Goal: Task Accomplishment & Management: Complete application form

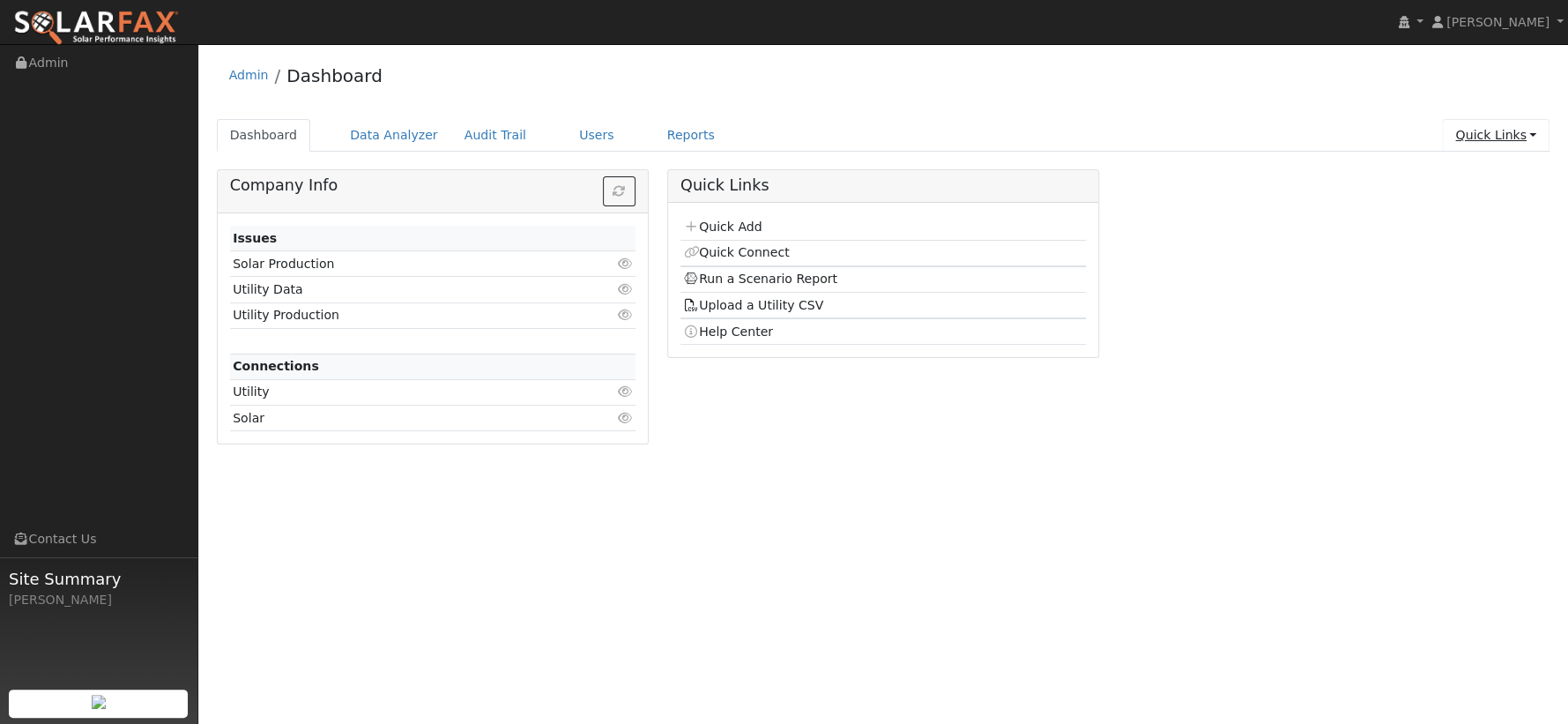
click at [1478, 140] on link "Quick Links" at bounding box center [1495, 135] width 108 height 33
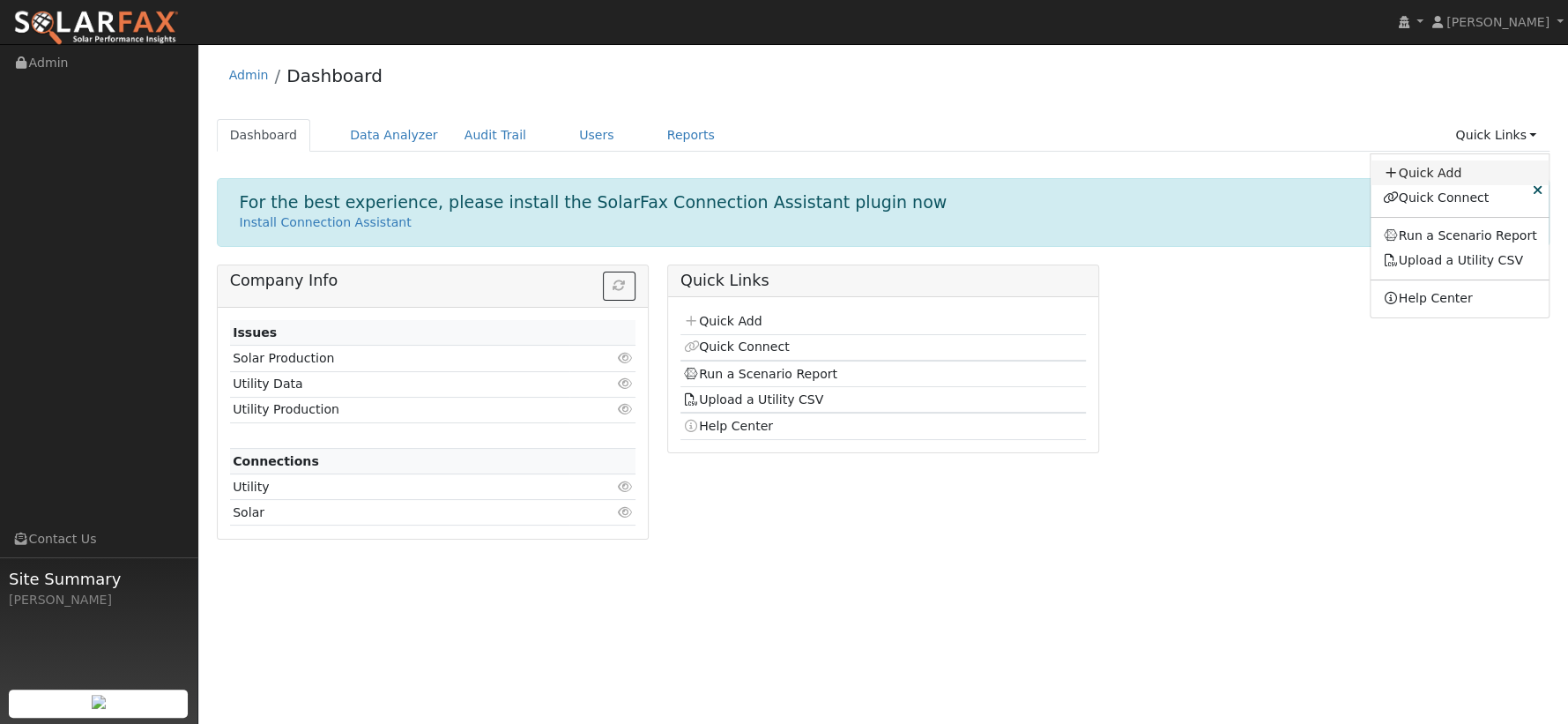
click at [1446, 170] on link "Quick Add" at bounding box center [1460, 172] width 179 height 24
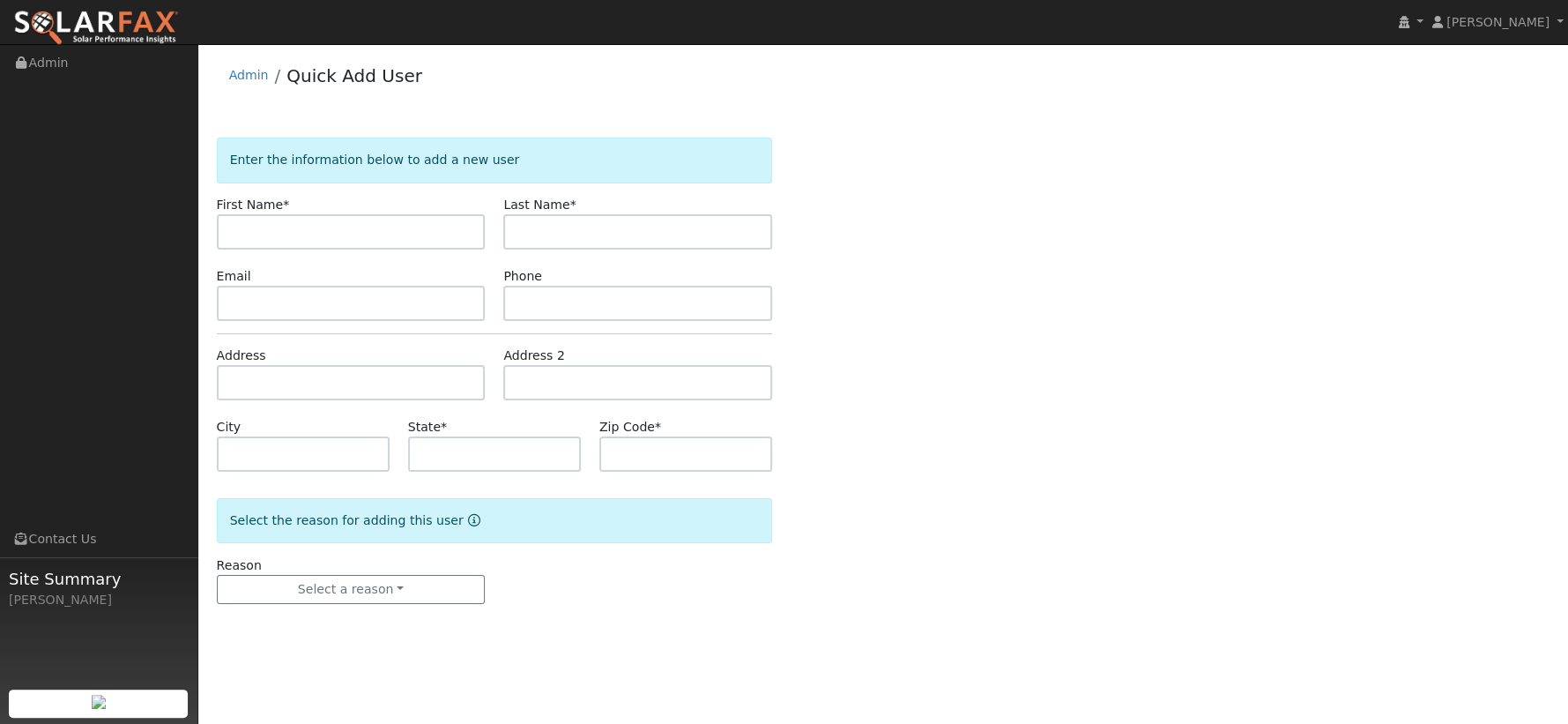
click at [307, 237] on input "text" at bounding box center [351, 231] width 269 height 35
type input "v"
type input "I"
type input "Victor"
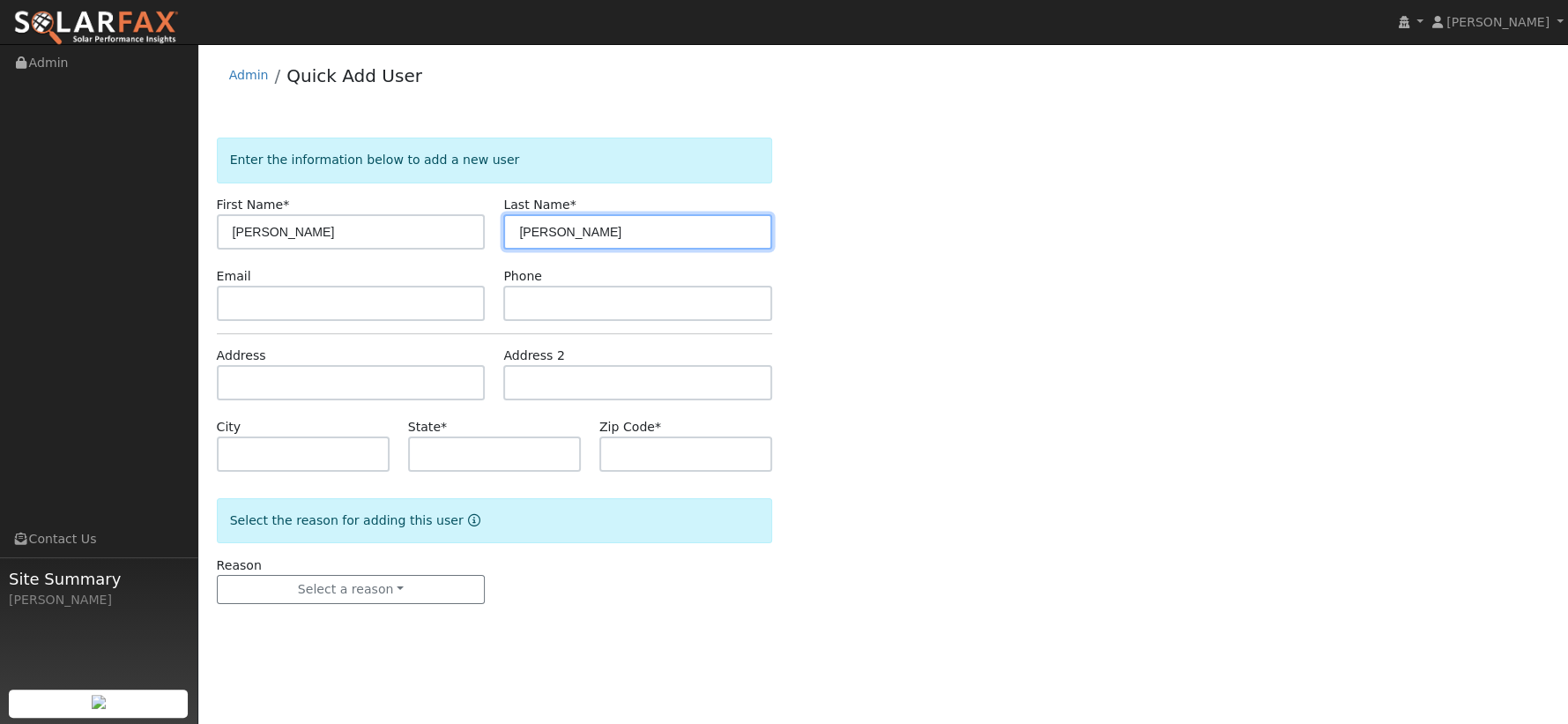
type input "Saldana"
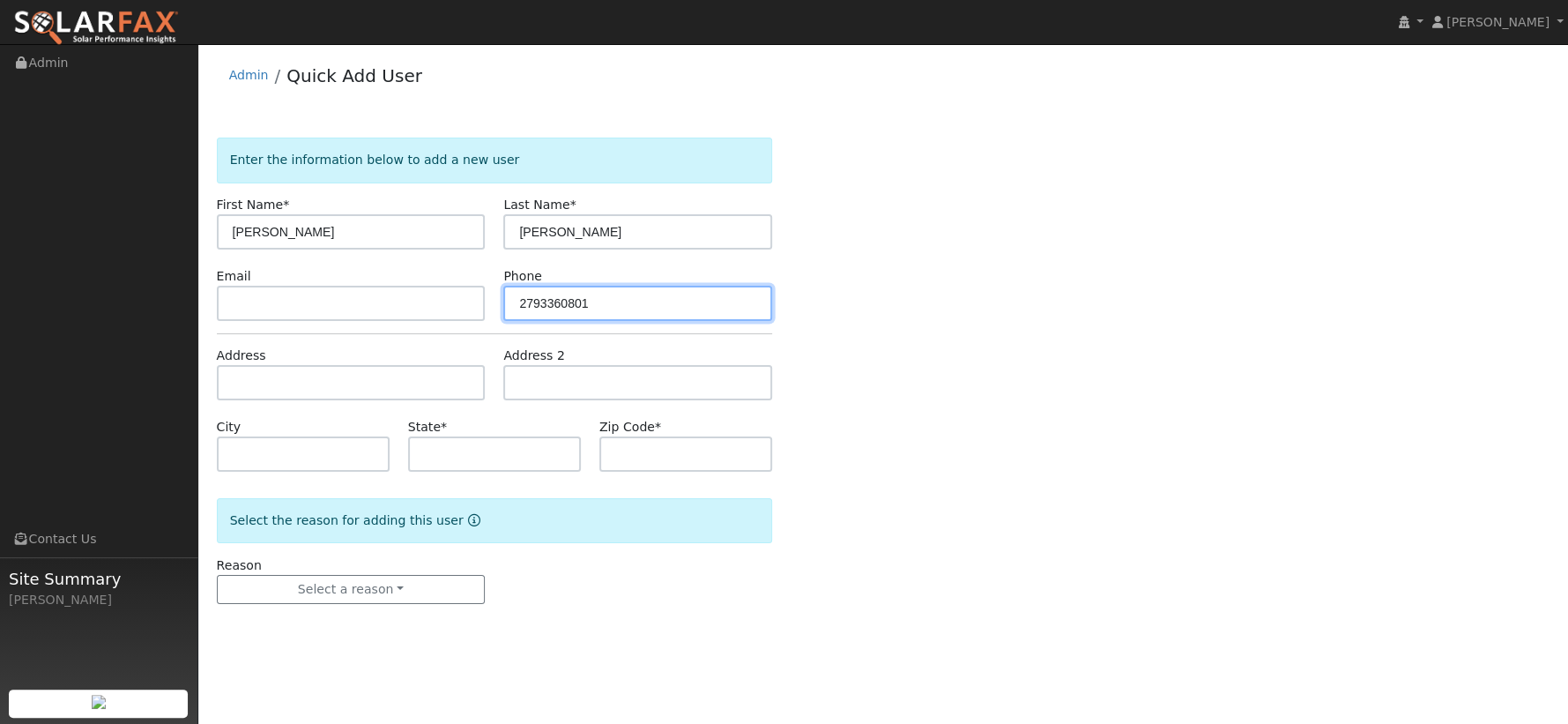
type input "2793360801"
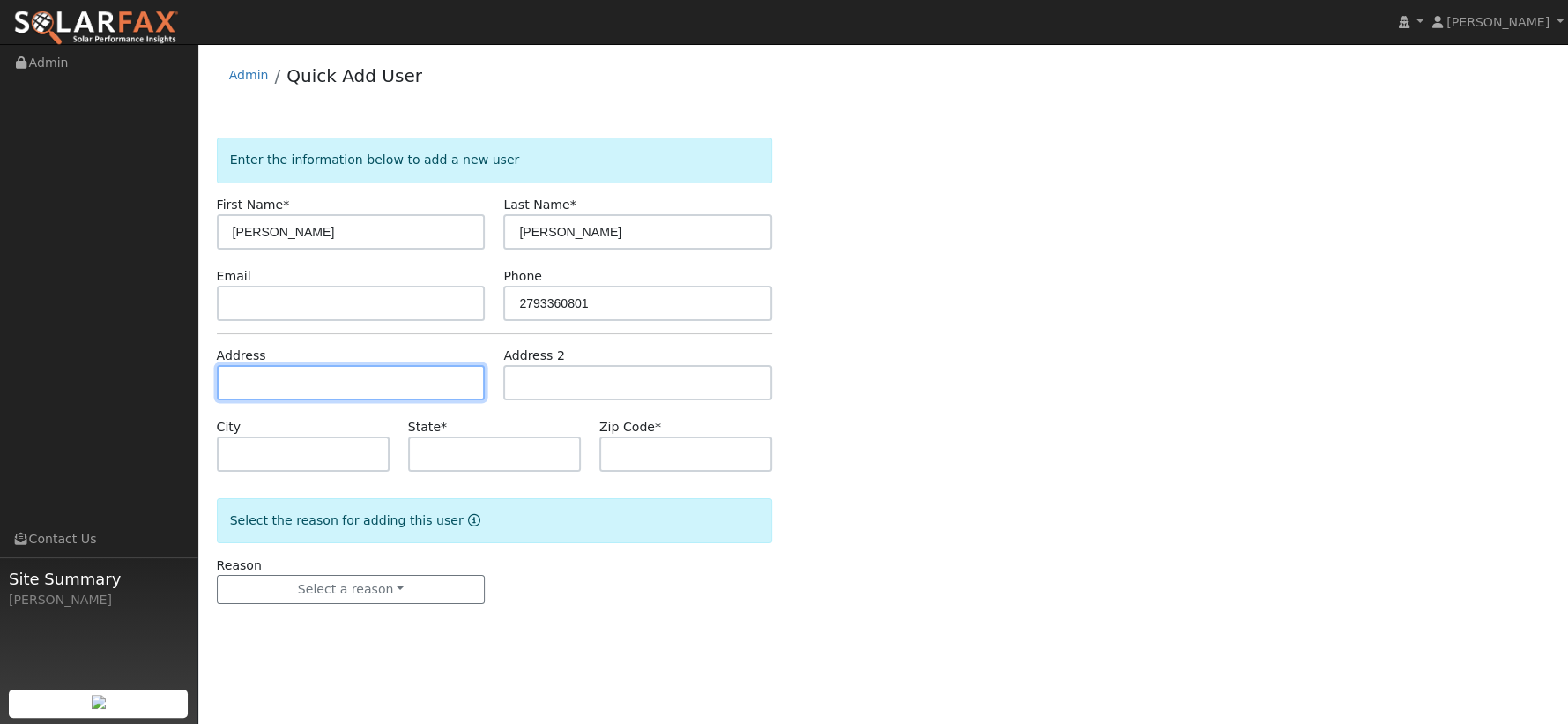
paste input ", 1824 Beverly Avenue, Olivehurst, CA 95961"
type input "1824 Beverly Avenue"
type input "Olivehurst"
type input "CA"
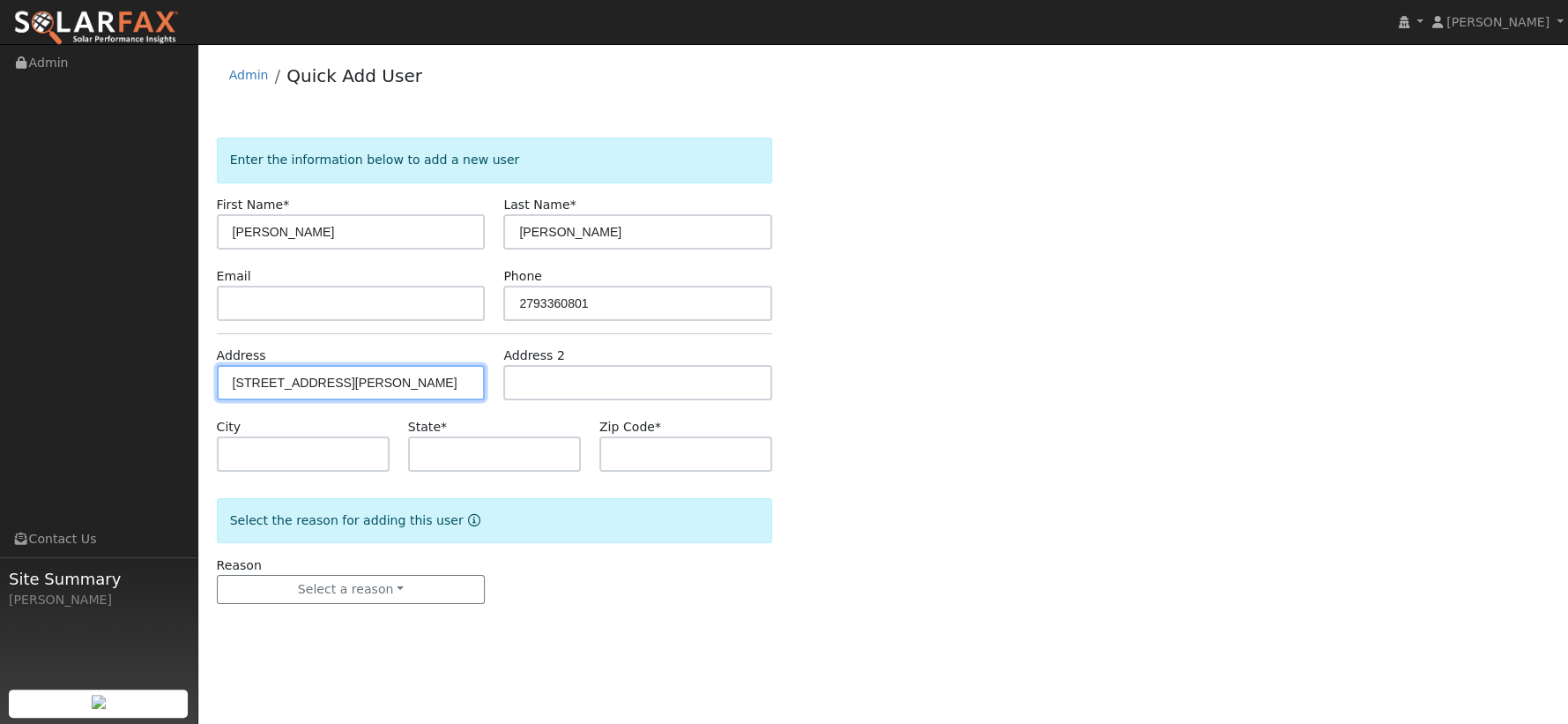
type input "95961"
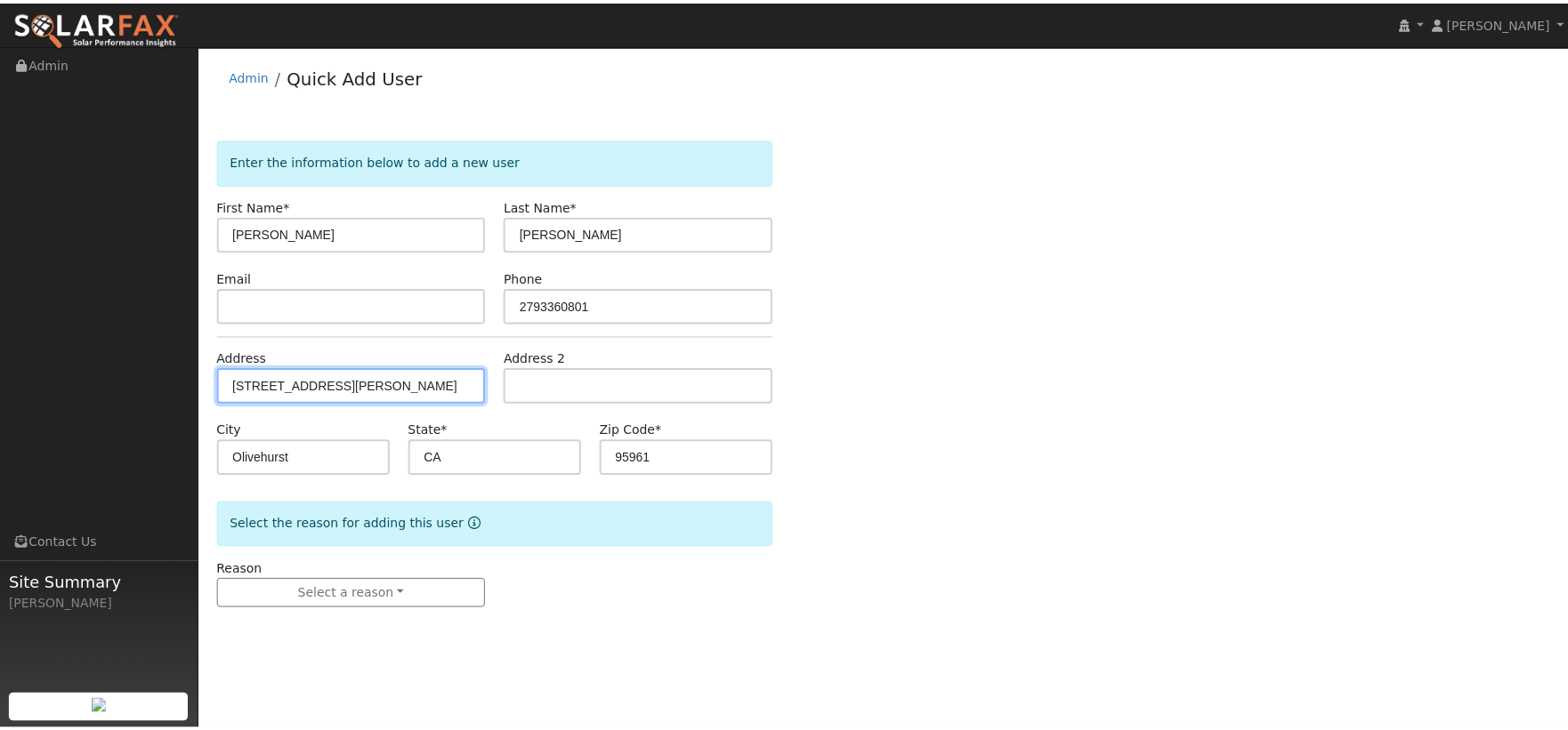
scroll to position [0, 0]
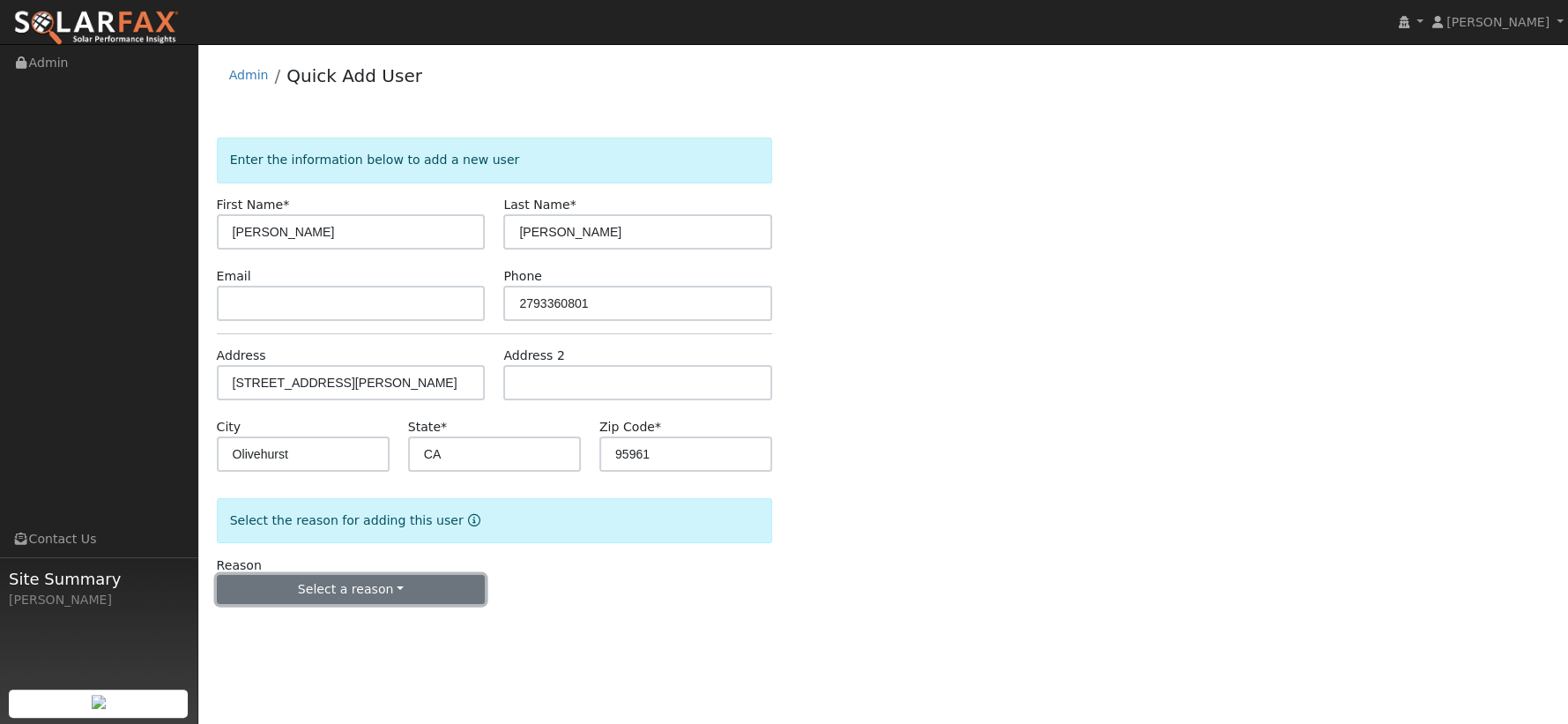
click at [345, 585] on button "Select a reason" at bounding box center [351, 590] width 269 height 30
click at [291, 630] on link "New lead" at bounding box center [315, 625] width 195 height 24
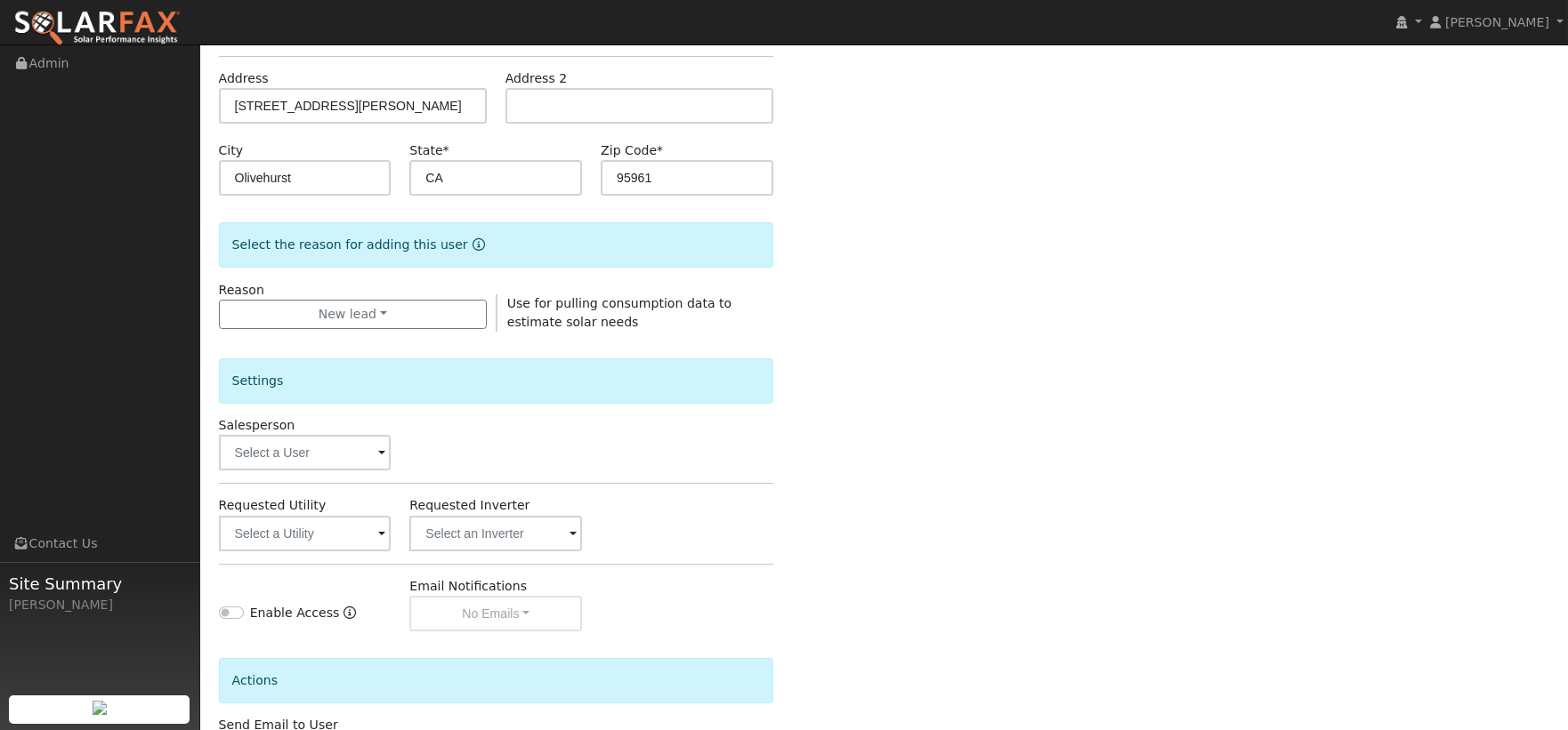
scroll to position [296, 0]
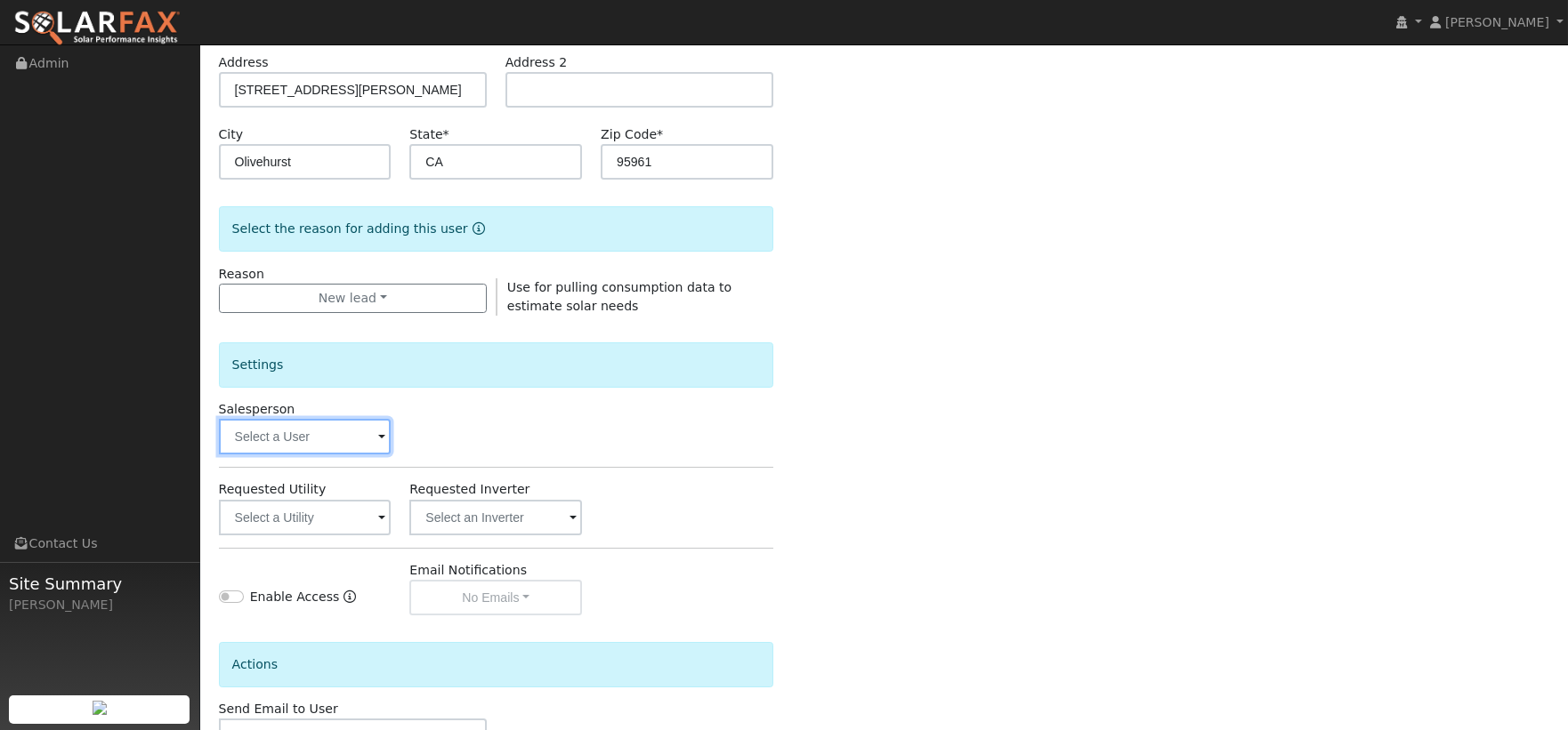
click at [359, 430] on input "text" at bounding box center [305, 436] width 173 height 36
click at [362, 432] on input "text" at bounding box center [305, 436] width 173 height 36
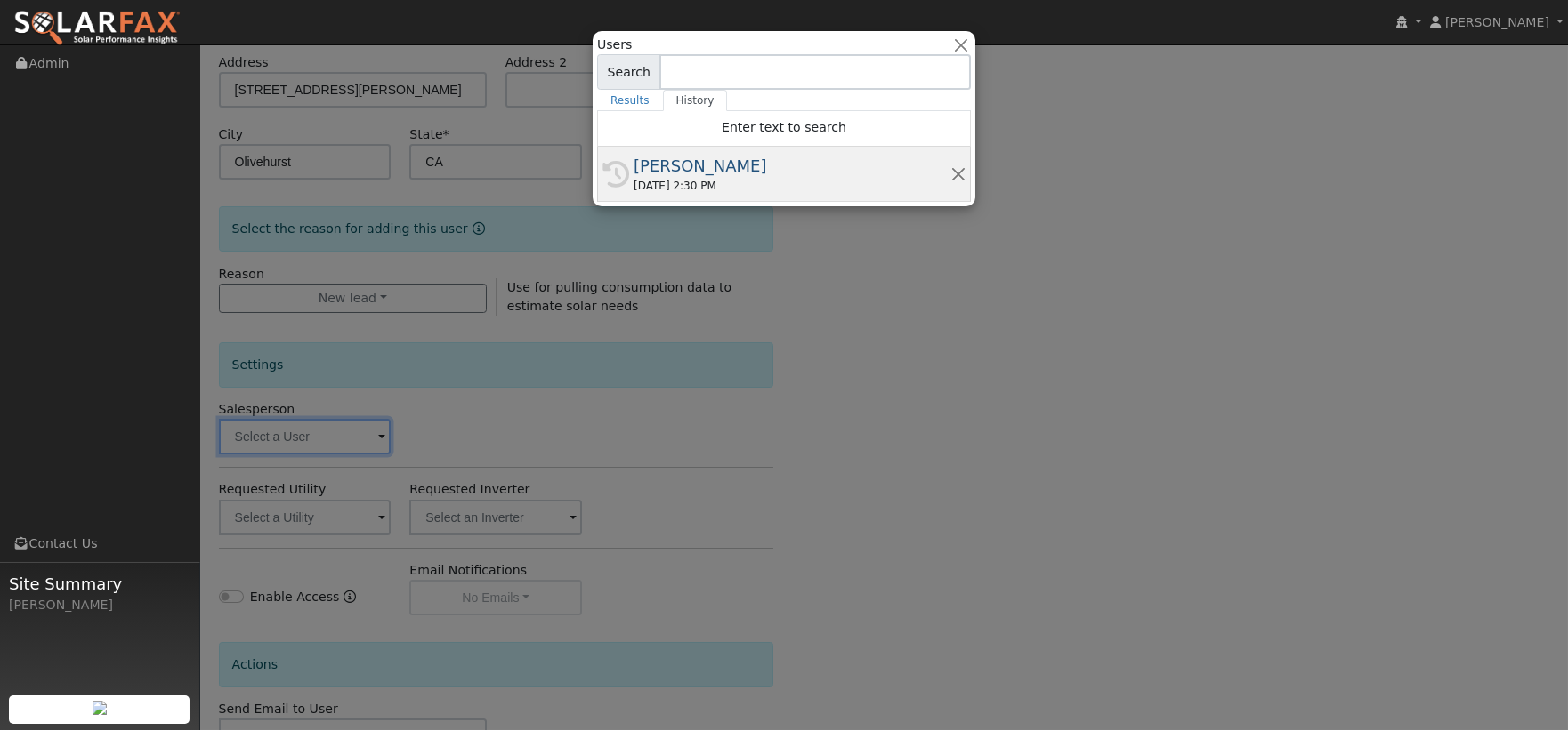
click at [712, 149] on div "History Chris Hilton 09/18/2025 2:30 PM" at bounding box center [784, 174] width 373 height 55
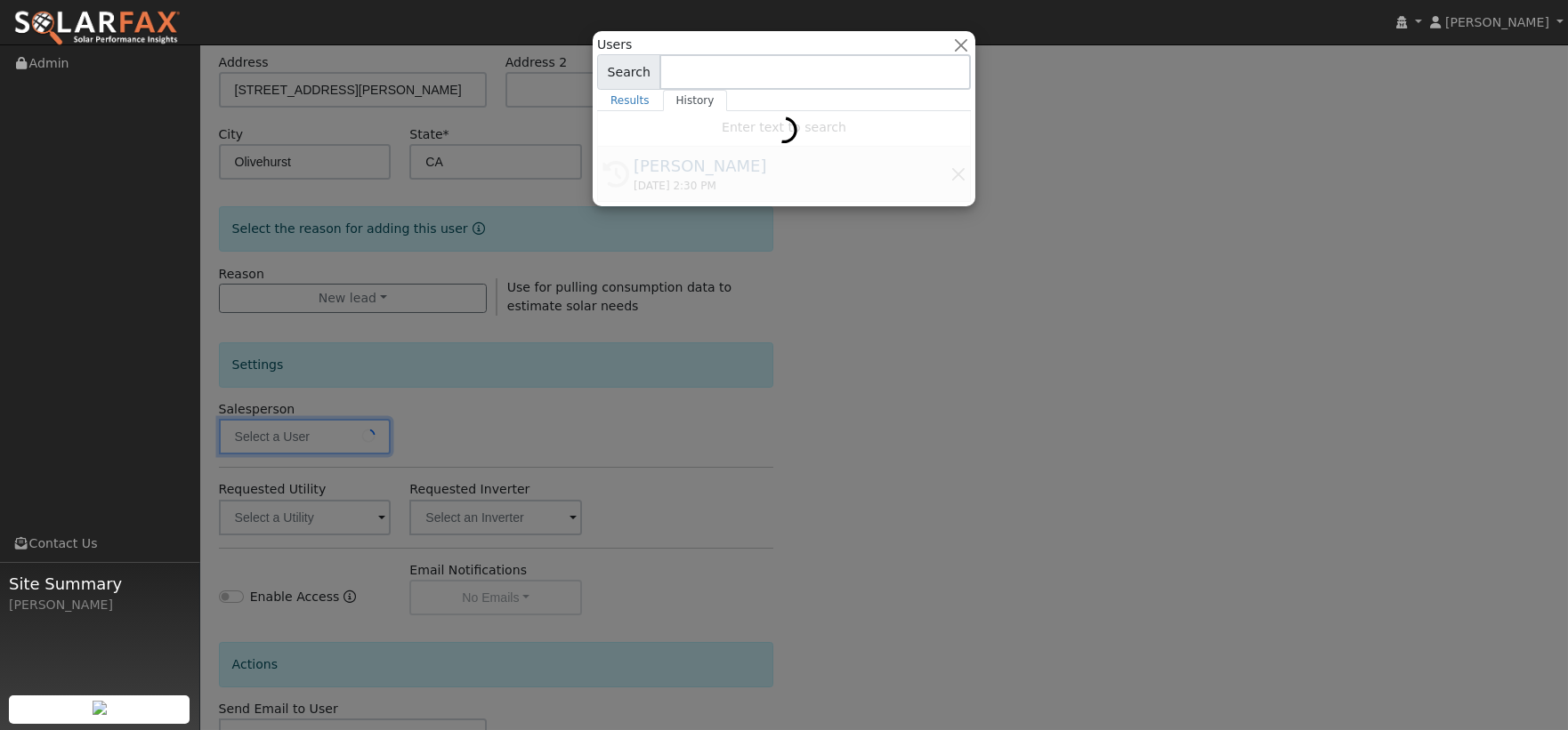
type input "[PERSON_NAME]"
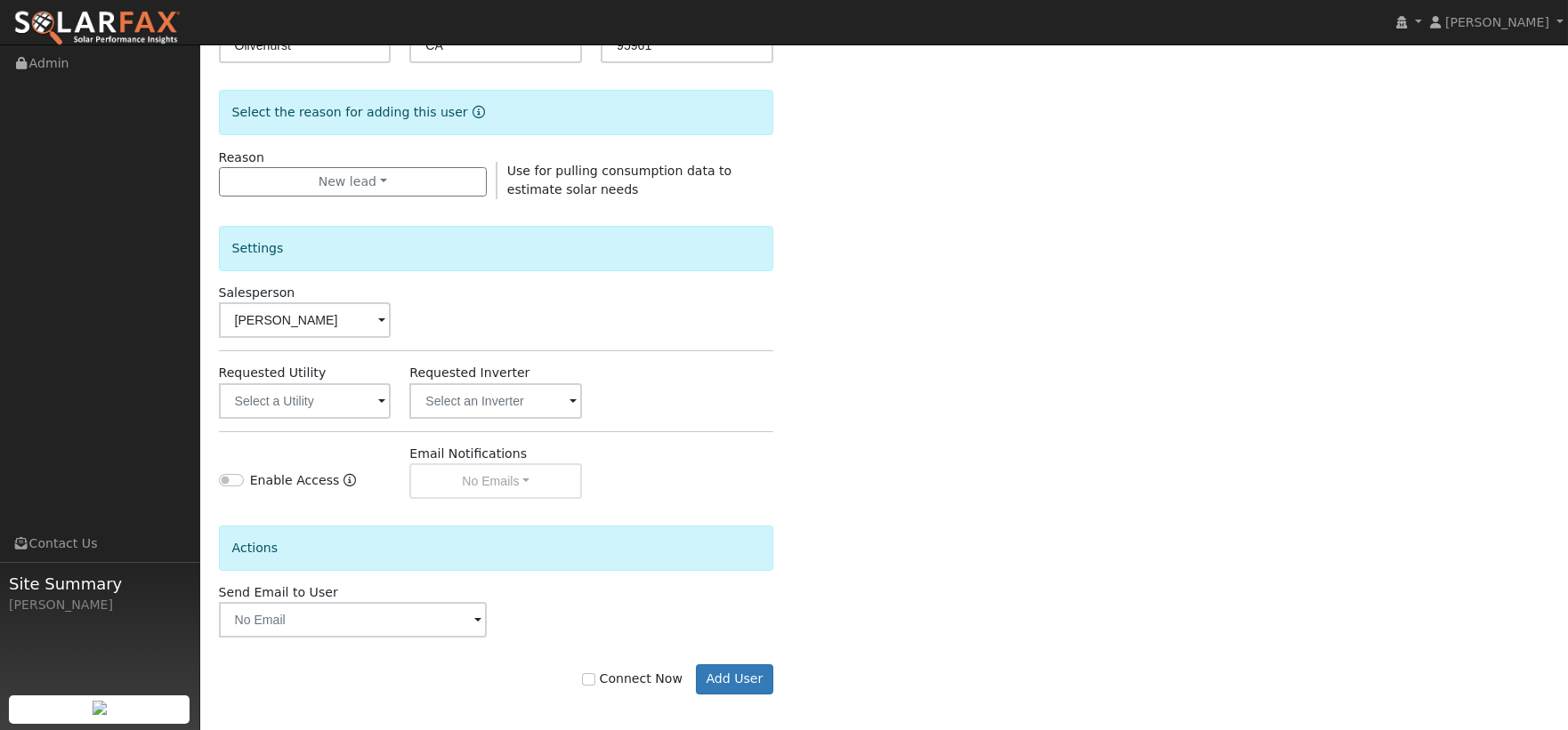
scroll to position [420, 0]
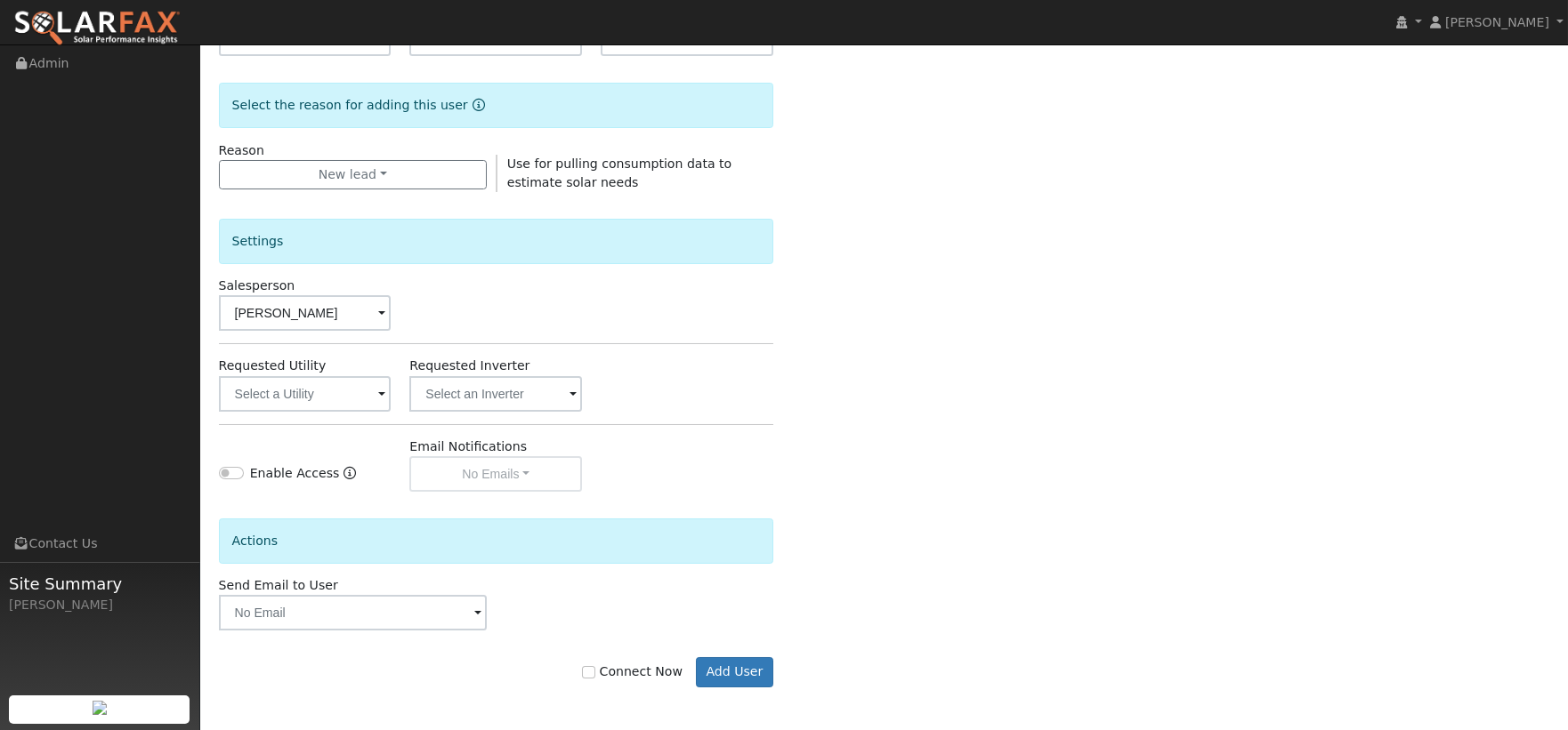
click at [654, 667] on label "Connect Now" at bounding box center [632, 671] width 100 height 18
click at [594, 667] on input "Connect Now" at bounding box center [589, 672] width 13 height 13
checkbox input "true"
click at [747, 679] on button "Add User" at bounding box center [734, 671] width 78 height 30
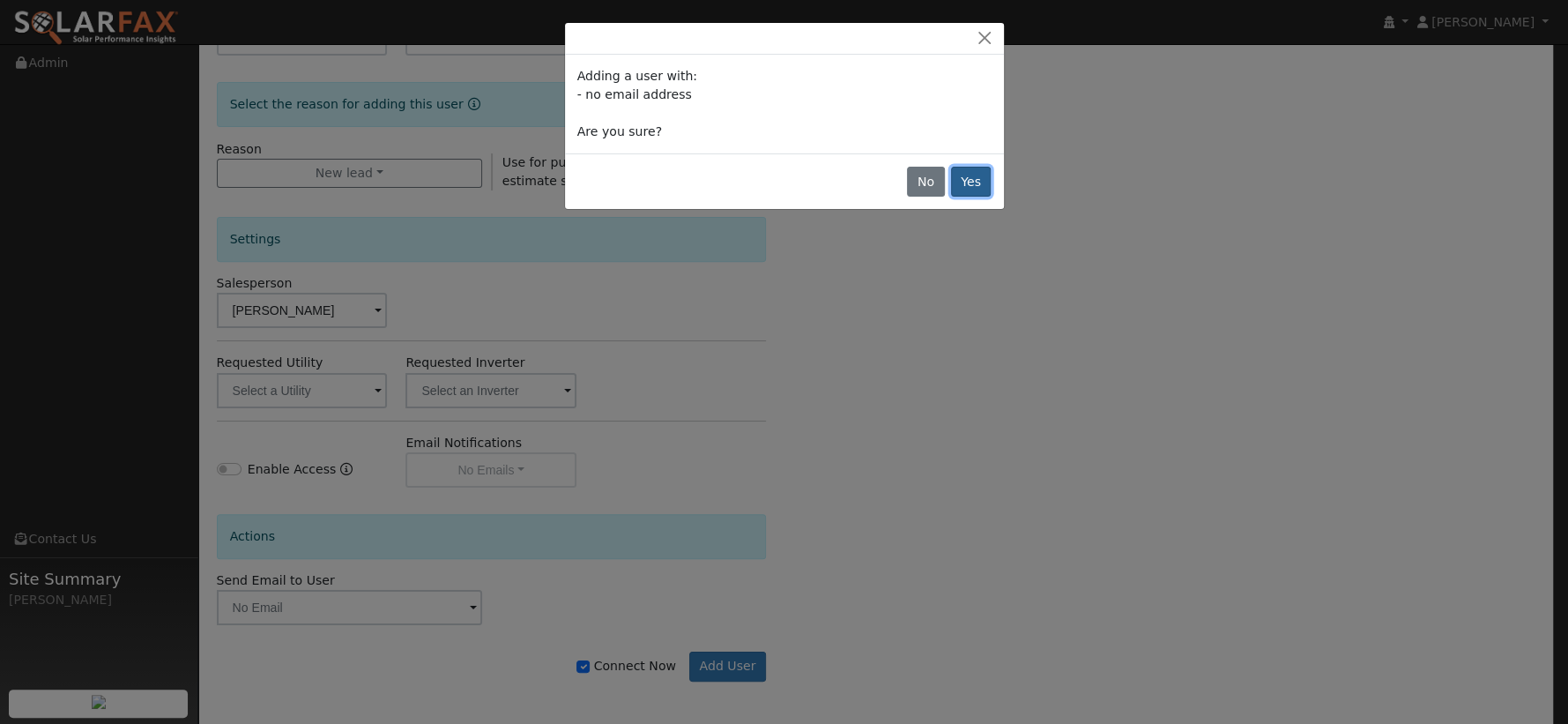
click at [984, 174] on button "Yes" at bounding box center [971, 181] width 41 height 30
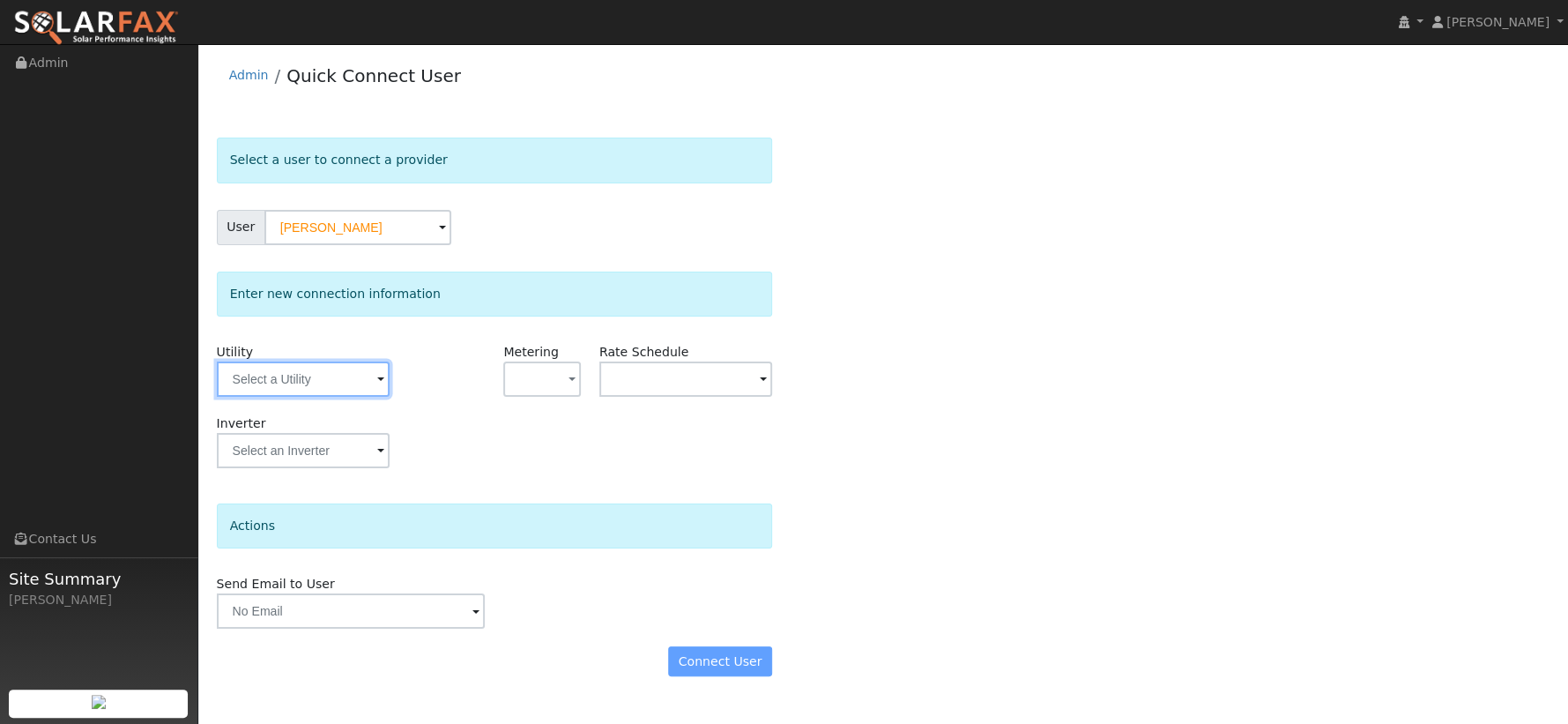
click at [353, 379] on input "text" at bounding box center [303, 379] width 173 height 35
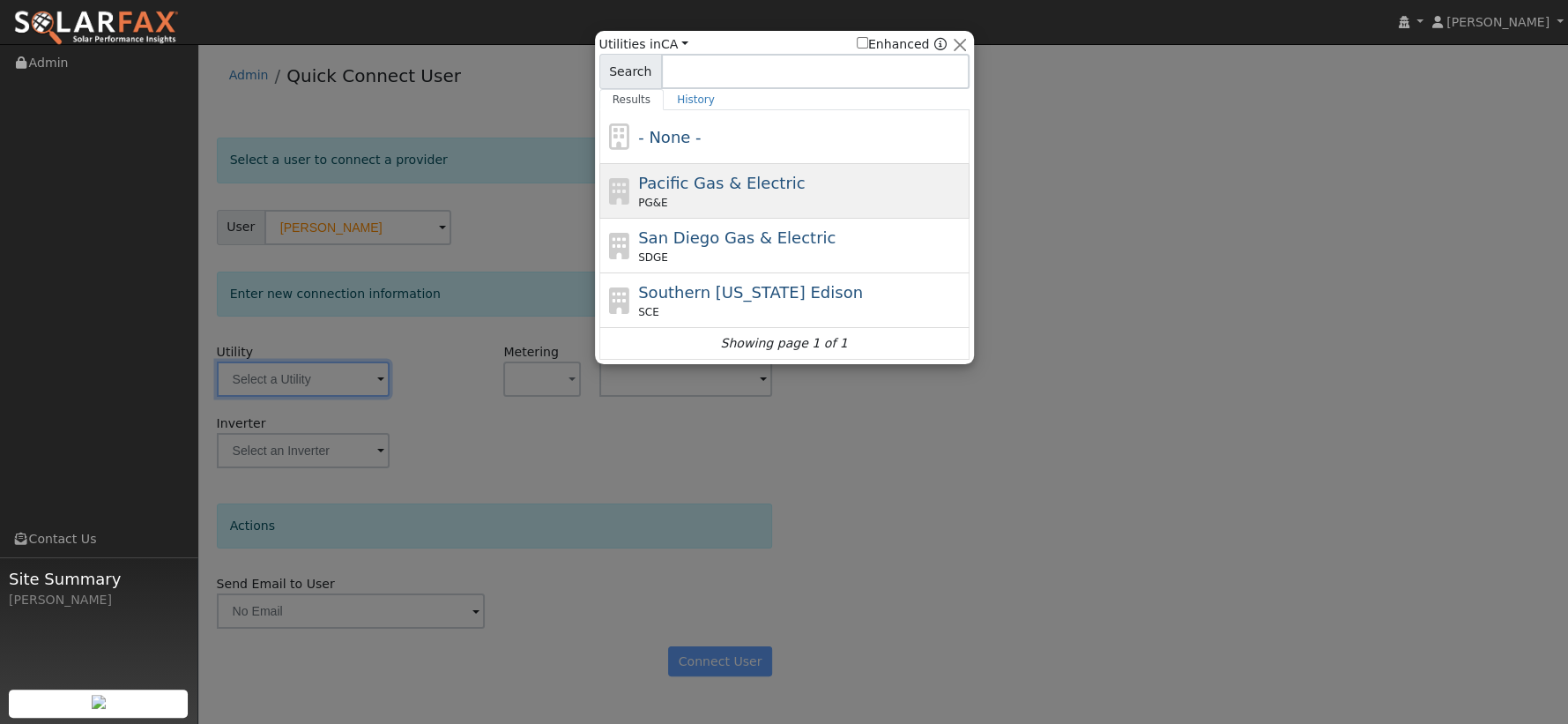
click at [683, 174] on span "Pacific Gas & Electric" at bounding box center [722, 183] width 167 height 18
type input "PG&E"
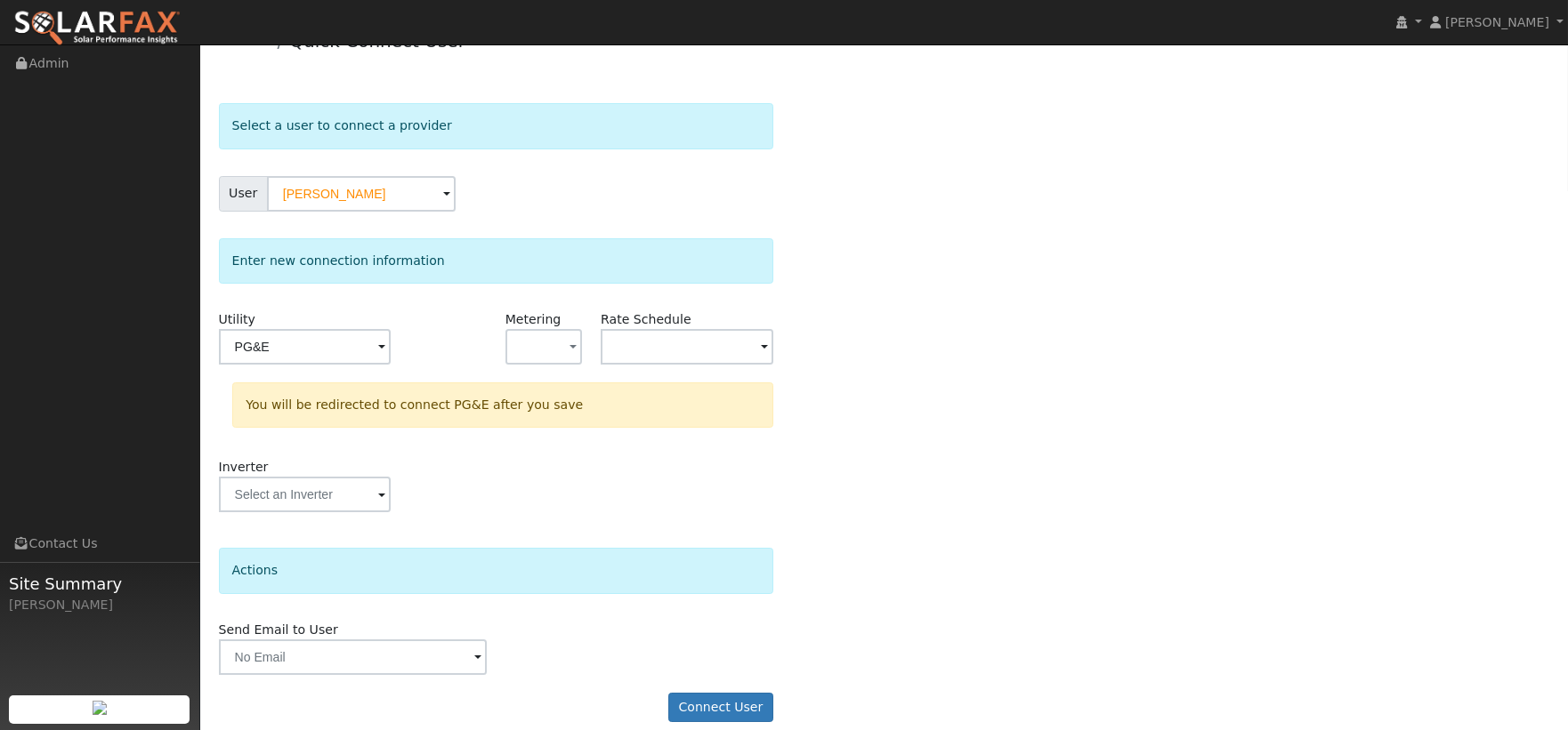
scroll to position [53, 0]
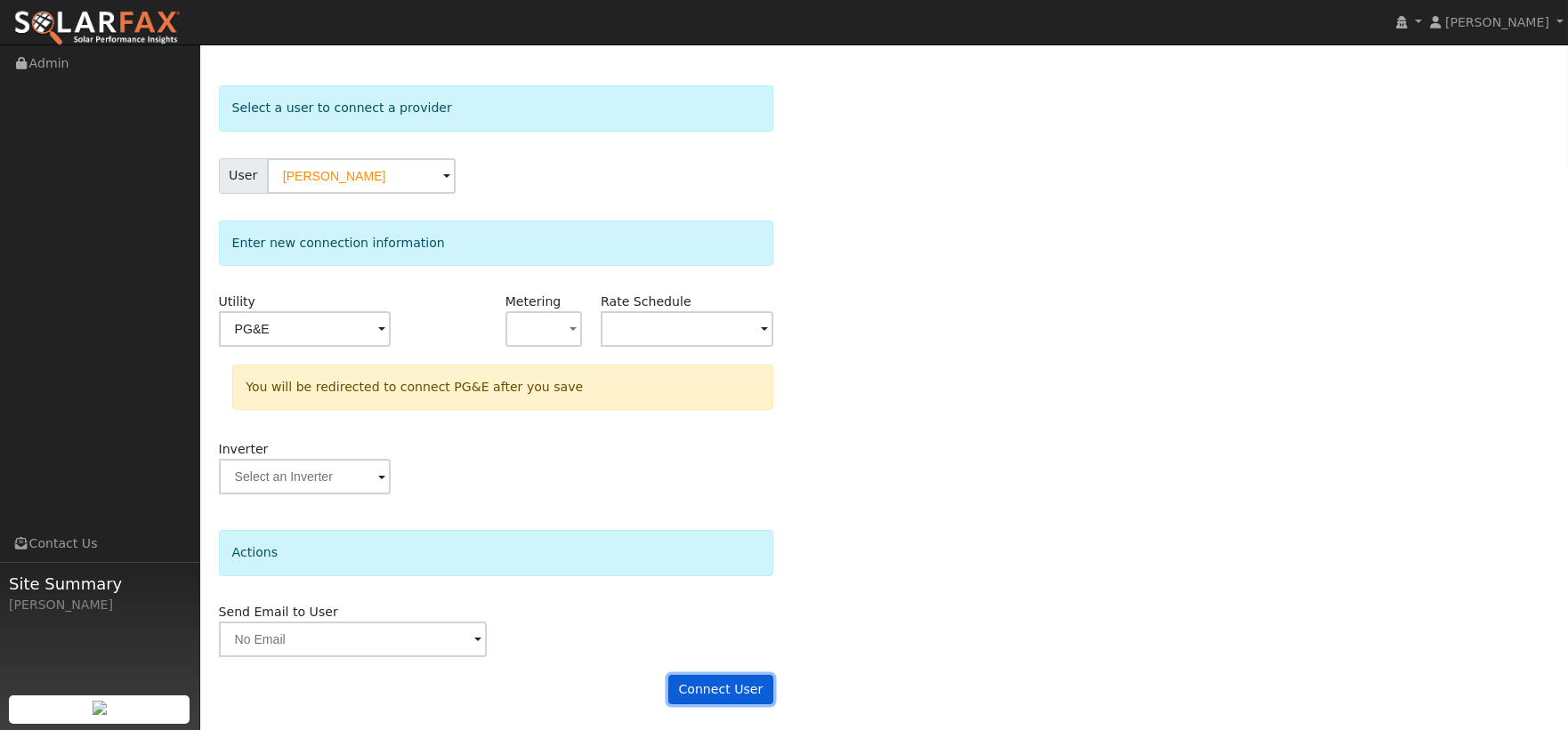
click at [703, 692] on button "Connect User" at bounding box center [720, 690] width 105 height 30
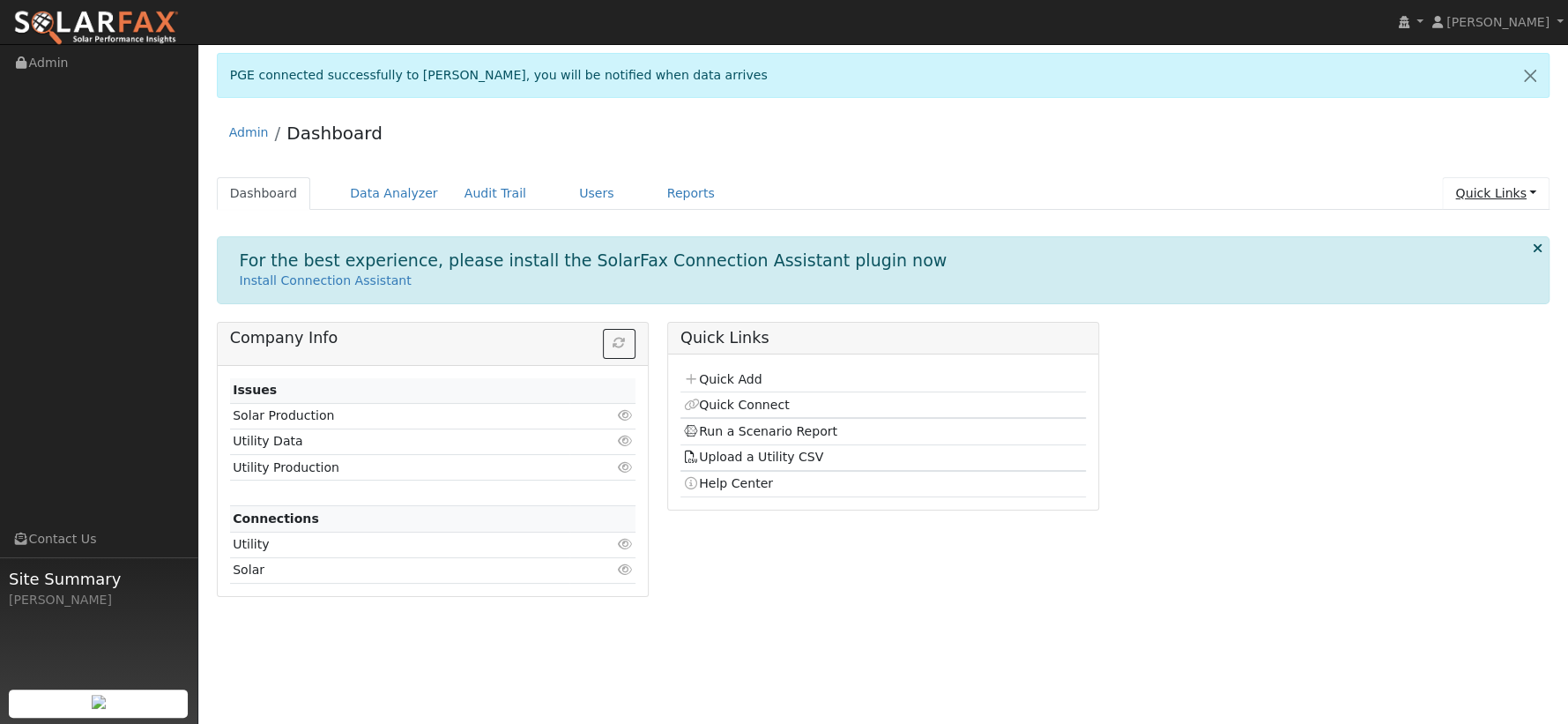
click at [1542, 192] on link "Quick Links" at bounding box center [1495, 193] width 108 height 33
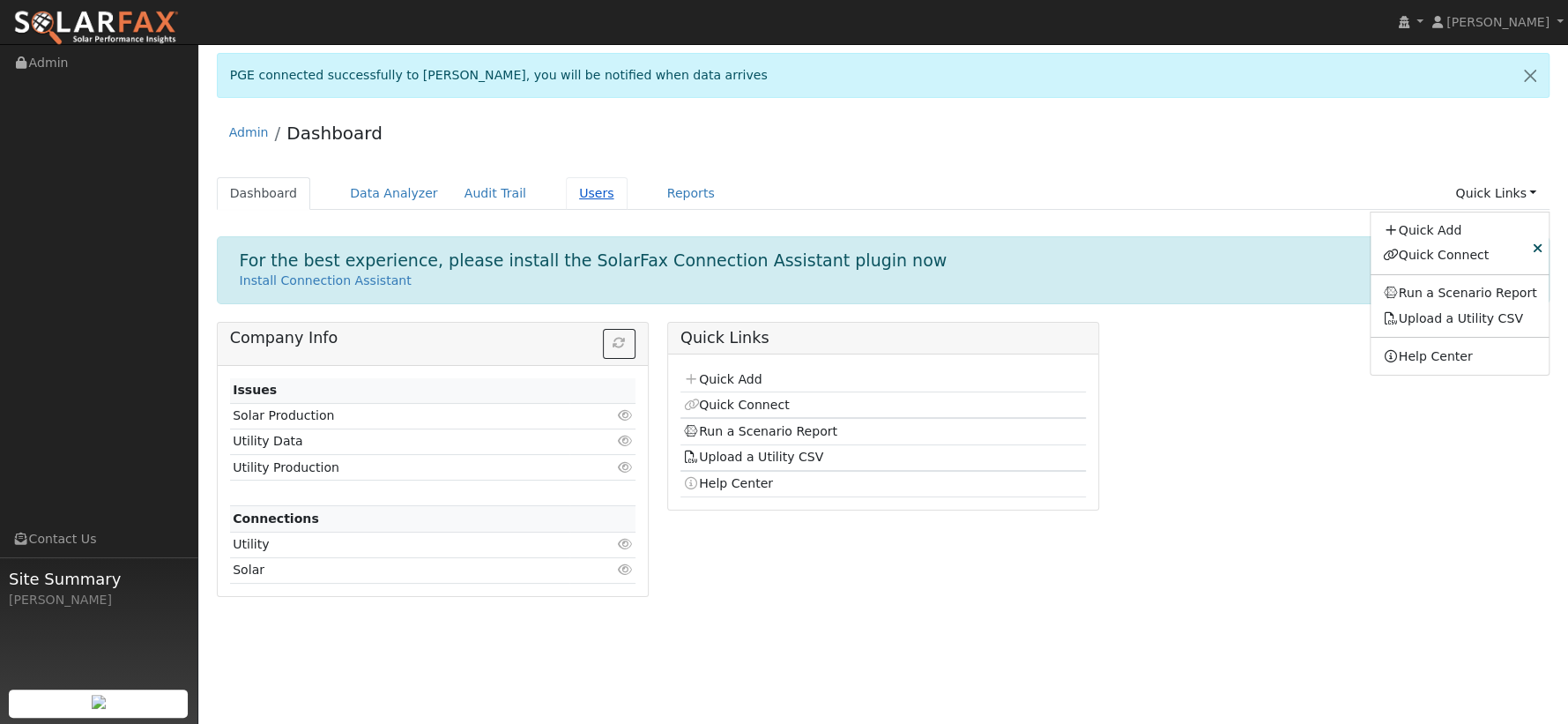
click at [573, 196] on link "Users" at bounding box center [597, 193] width 62 height 33
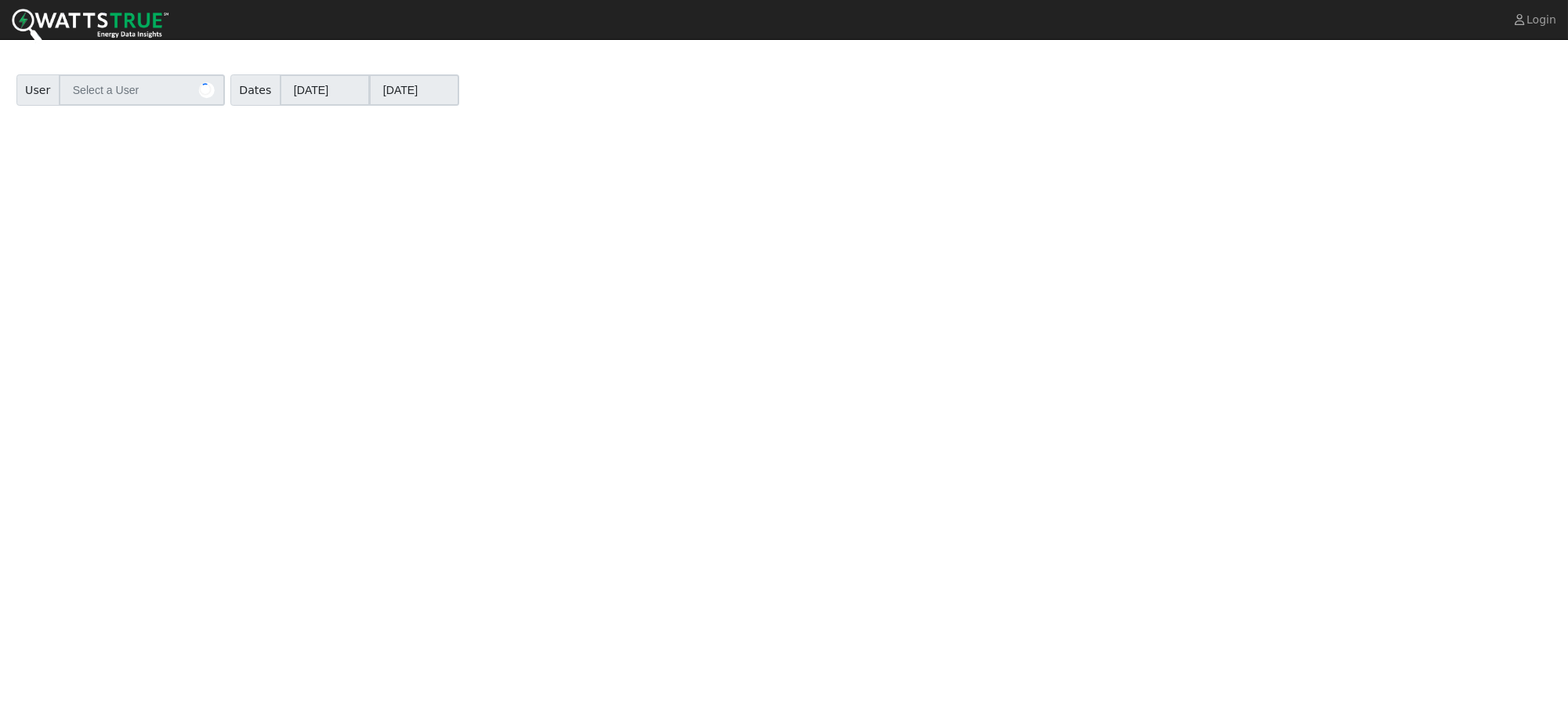
type input "Victor Saldana"
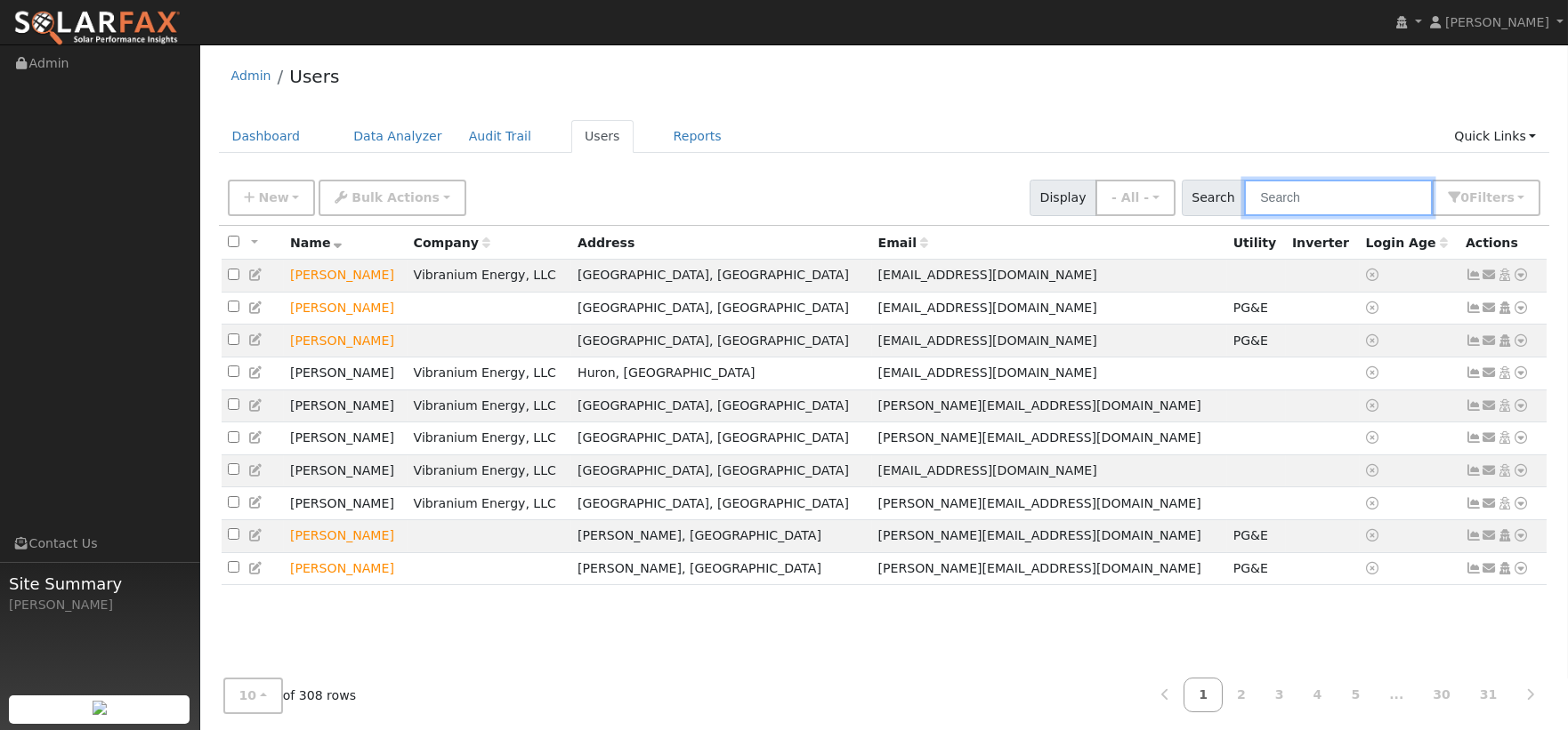
click at [1296, 198] on input "text" at bounding box center [1338, 198] width 189 height 37
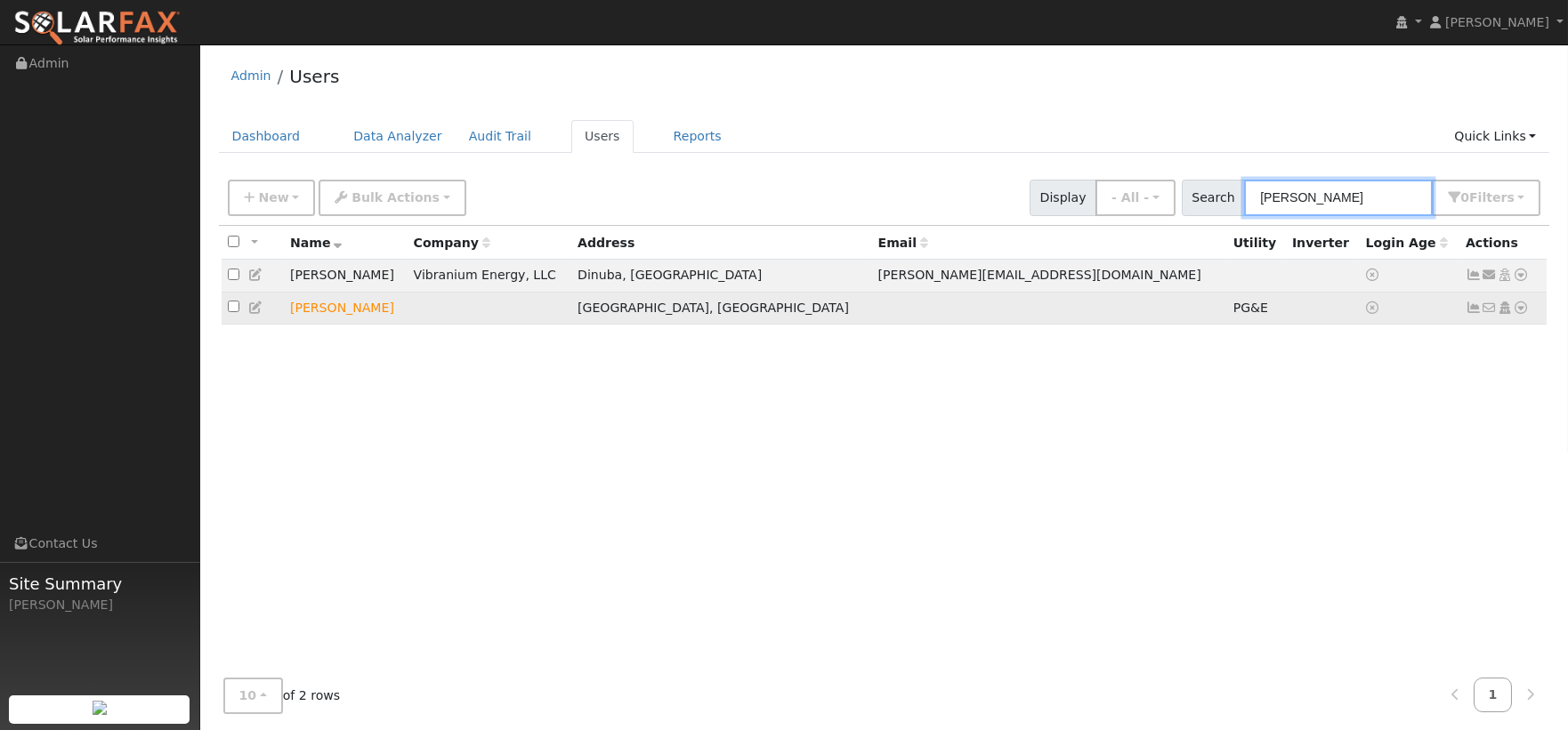
type input "[PERSON_NAME]"
click at [1519, 308] on icon at bounding box center [1521, 308] width 16 height 13
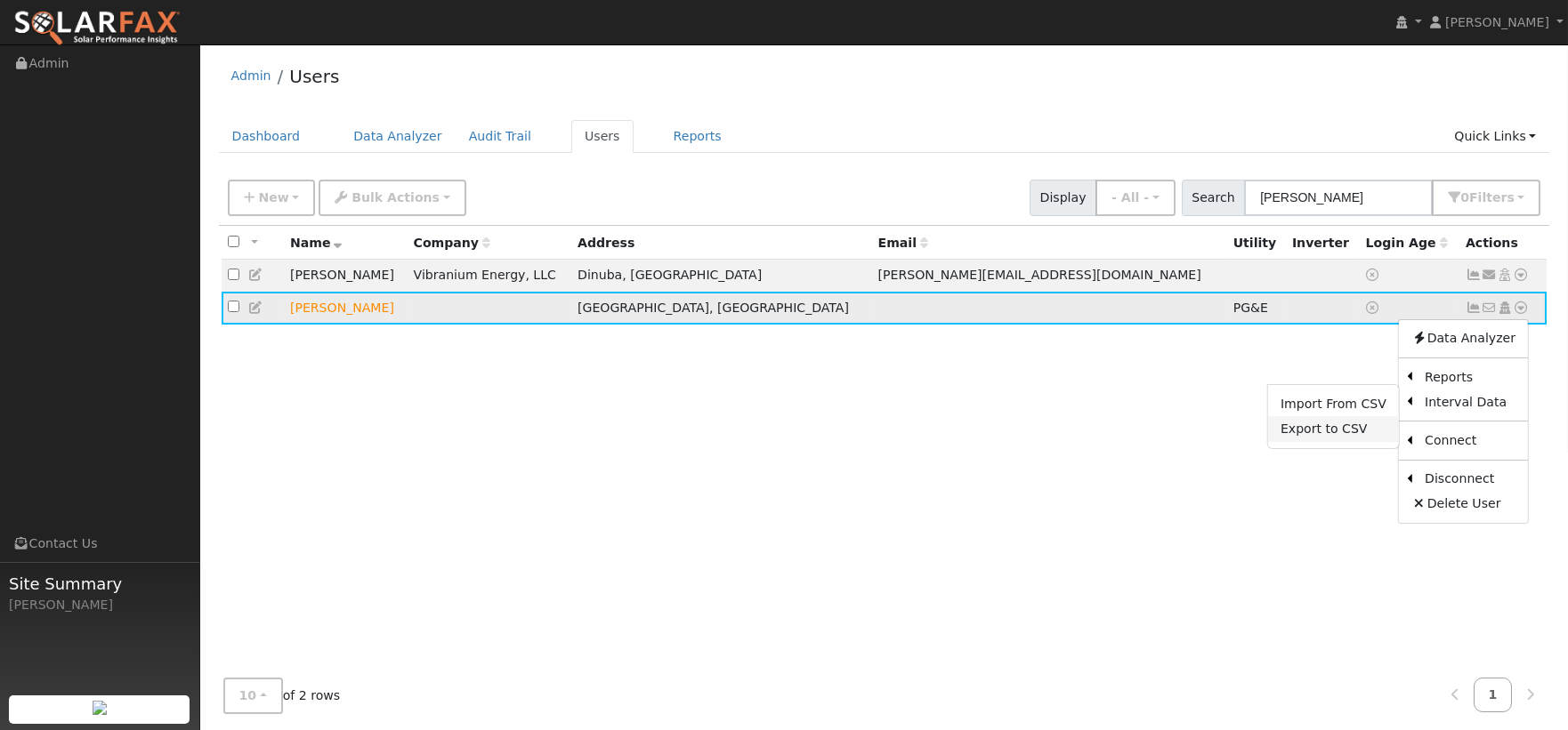
click at [1346, 431] on link "Export to CSV" at bounding box center [1333, 428] width 131 height 25
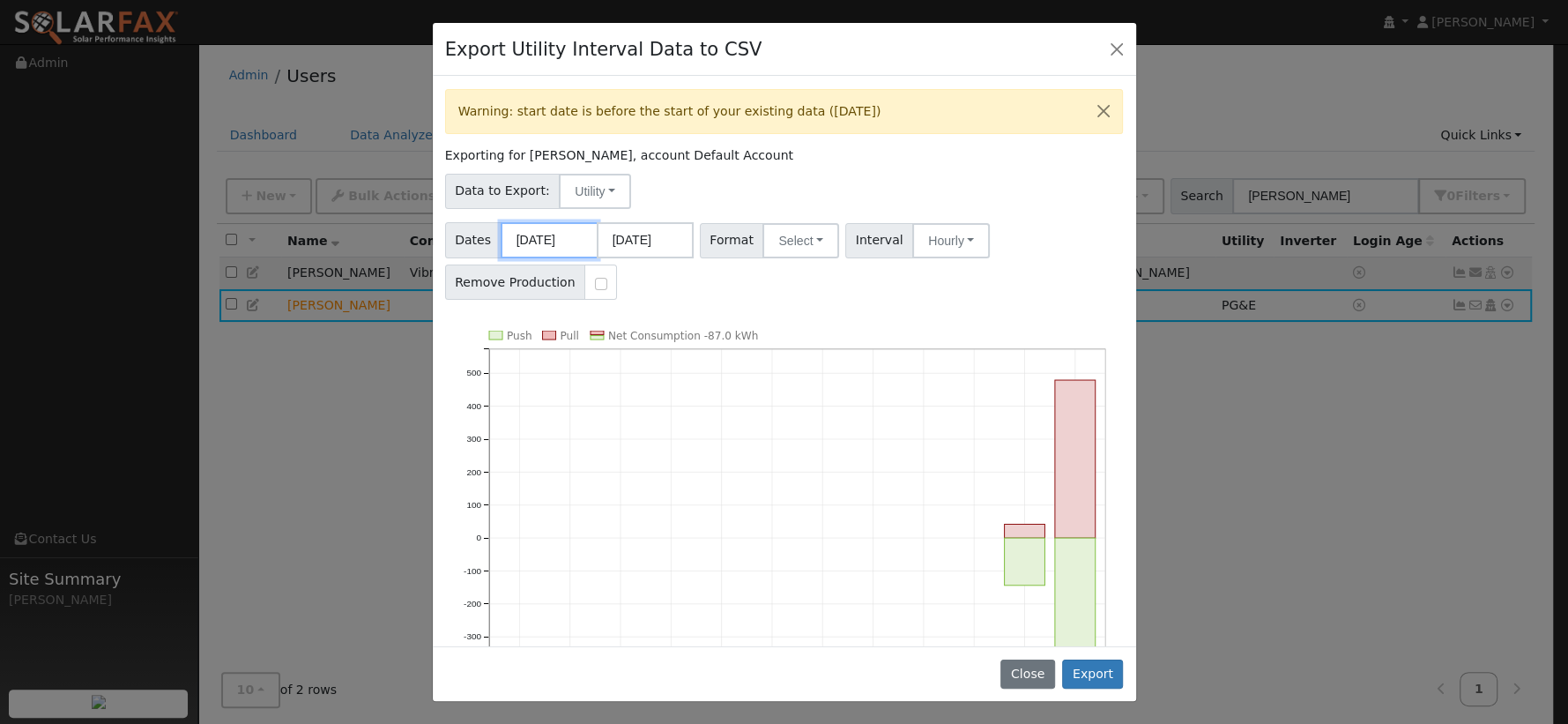
click at [582, 245] on body "[PERSON_NAME] [PERSON_NAME] Profile My Company Help Center Terms Of Service See…" at bounding box center [784, 387] width 1568 height 686
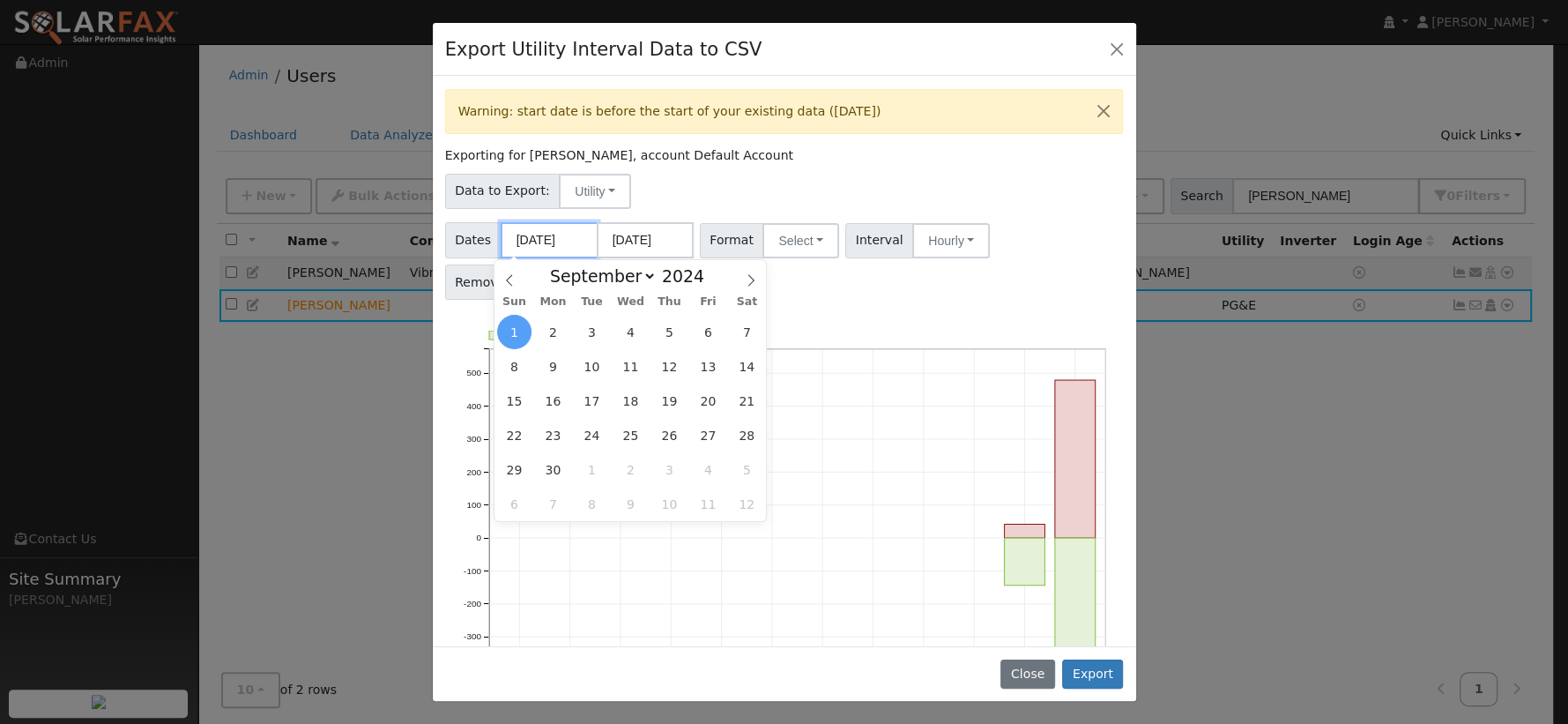
click at [582, 245] on input "[DATE]" at bounding box center [549, 240] width 97 height 36
click at [511, 274] on icon at bounding box center [510, 279] width 6 height 12
click at [763, 277] on span at bounding box center [751, 275] width 30 height 30
select select "8"
click at [521, 328] on span "1" at bounding box center [514, 332] width 34 height 34
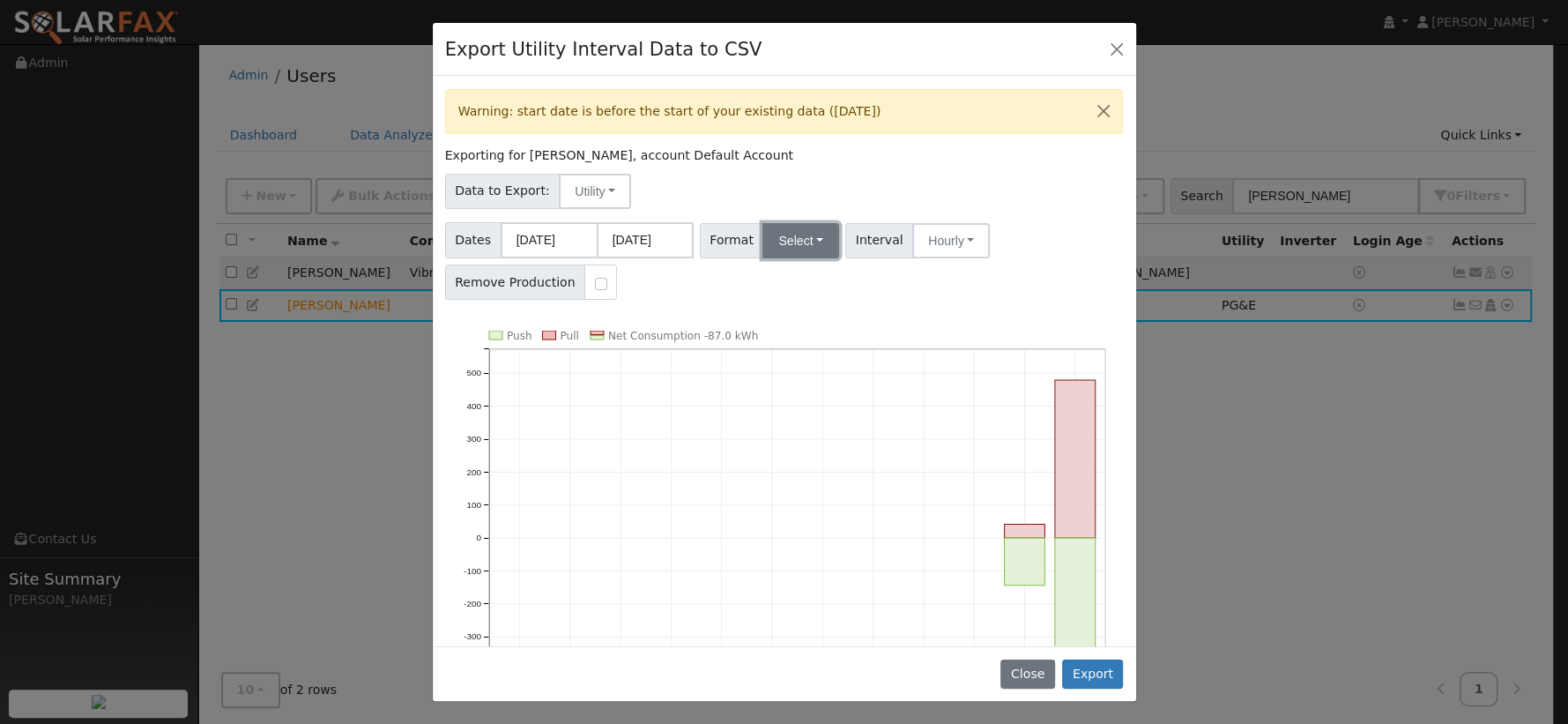
click at [797, 234] on button "Select" at bounding box center [801, 240] width 77 height 35
click at [822, 298] on link "PG&E" at bounding box center [822, 304] width 126 height 24
click at [814, 247] on button "PG&E" at bounding box center [801, 240] width 77 height 35
click at [1113, 56] on button "Close" at bounding box center [1116, 48] width 24 height 24
